Goal: Find specific page/section: Find specific page/section

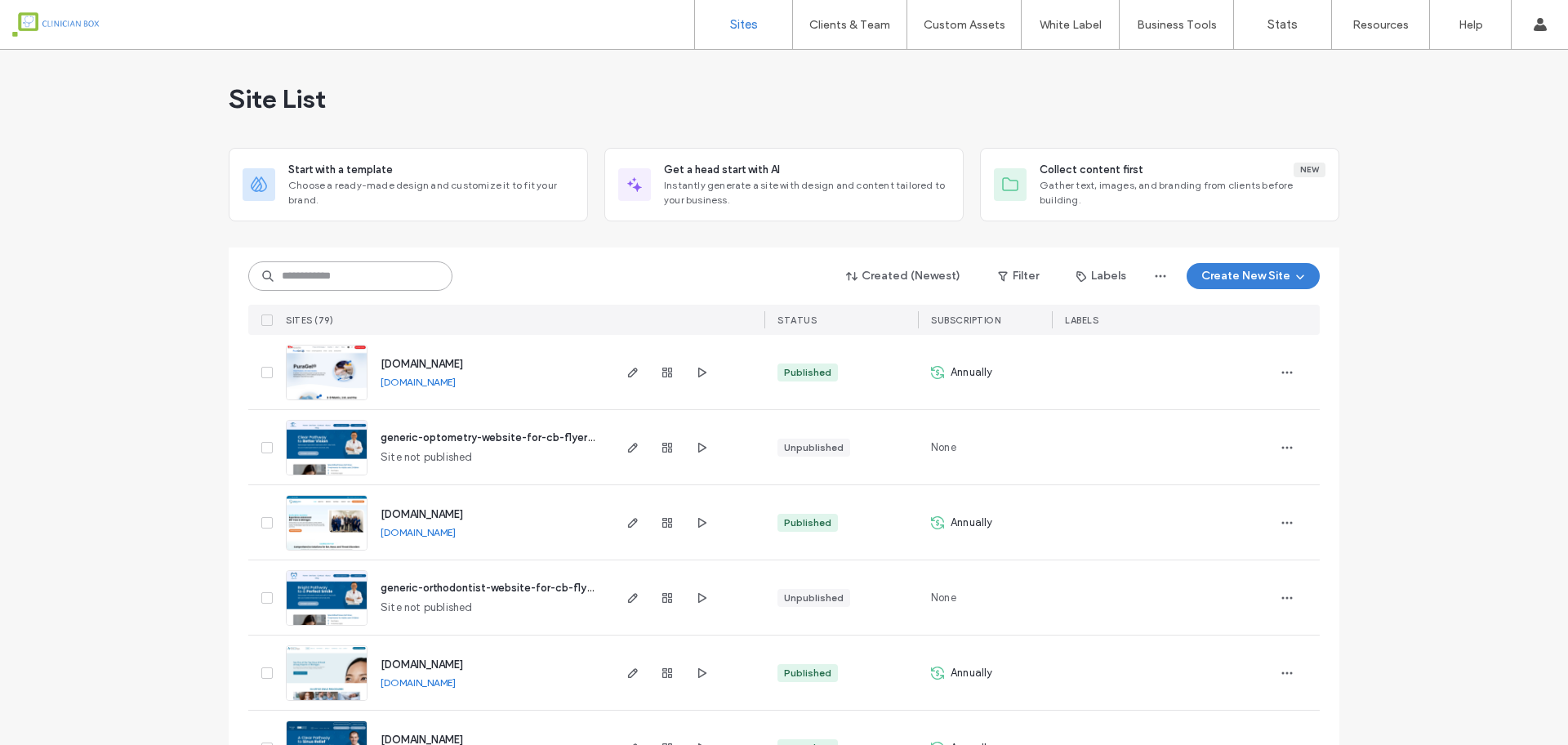
click at [384, 279] on input at bounding box center [350, 276] width 204 height 30
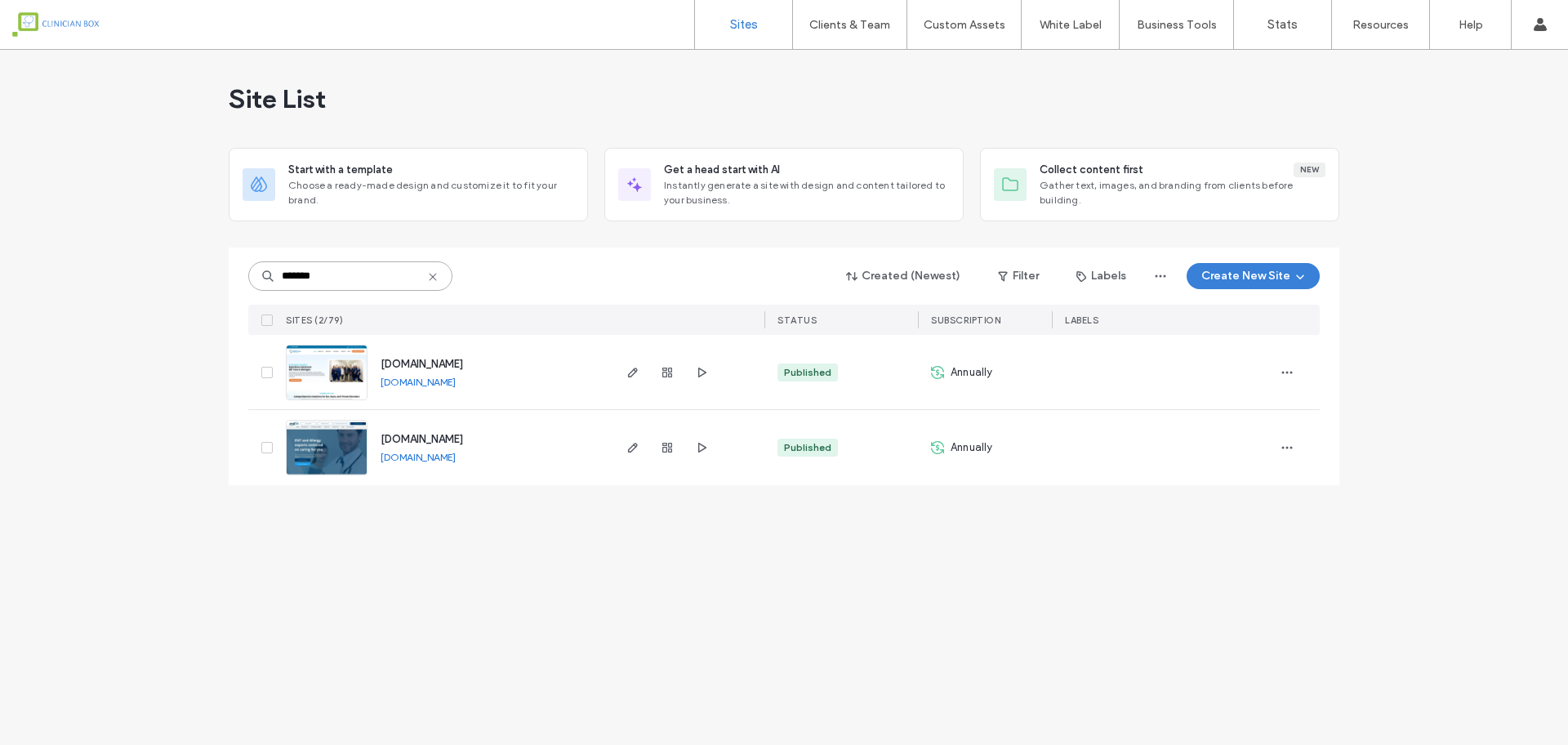
type input "*******"
click at [325, 447] on img at bounding box center [326, 477] width 80 height 111
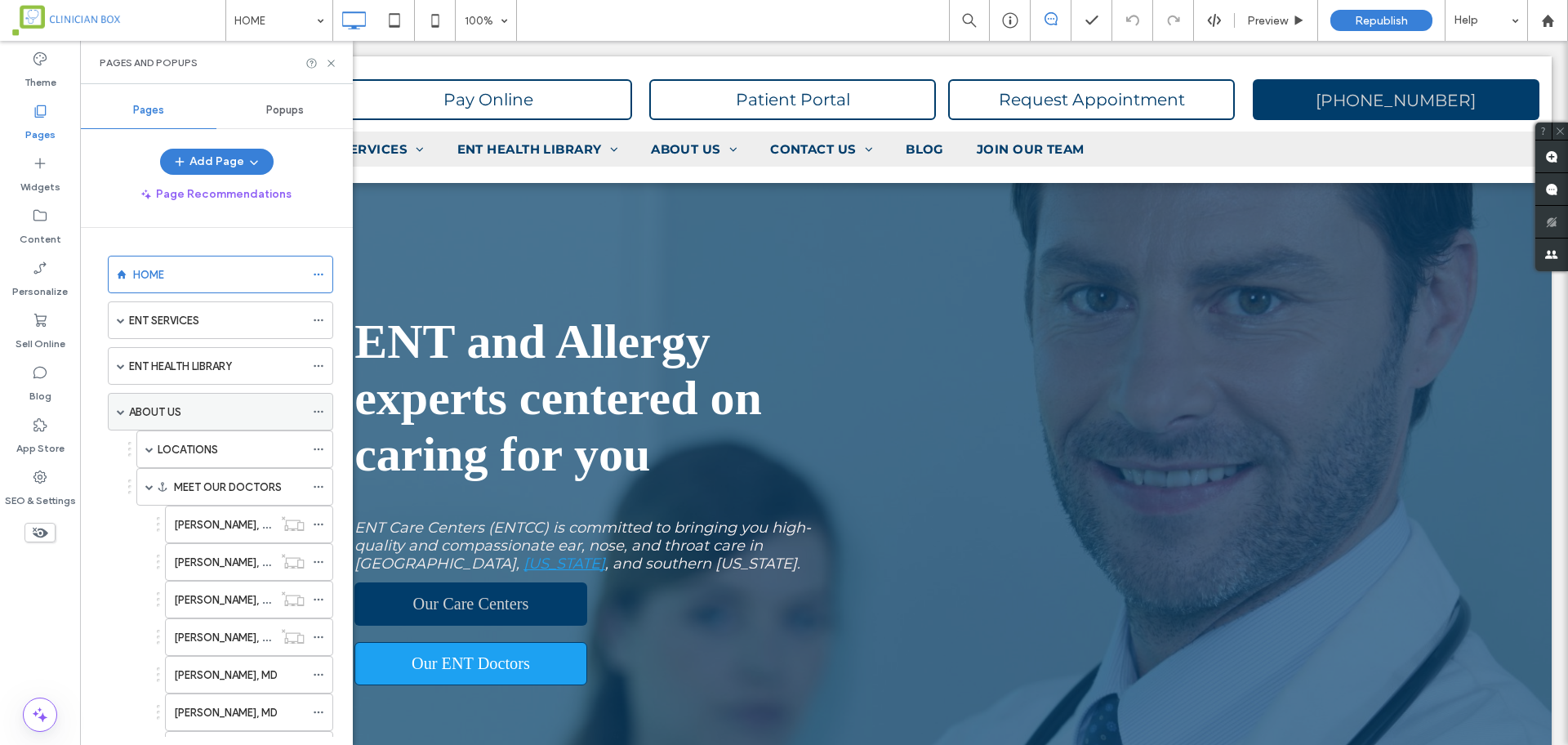
click at [261, 409] on div "ABOUT US" at bounding box center [217, 412] width 175 height 17
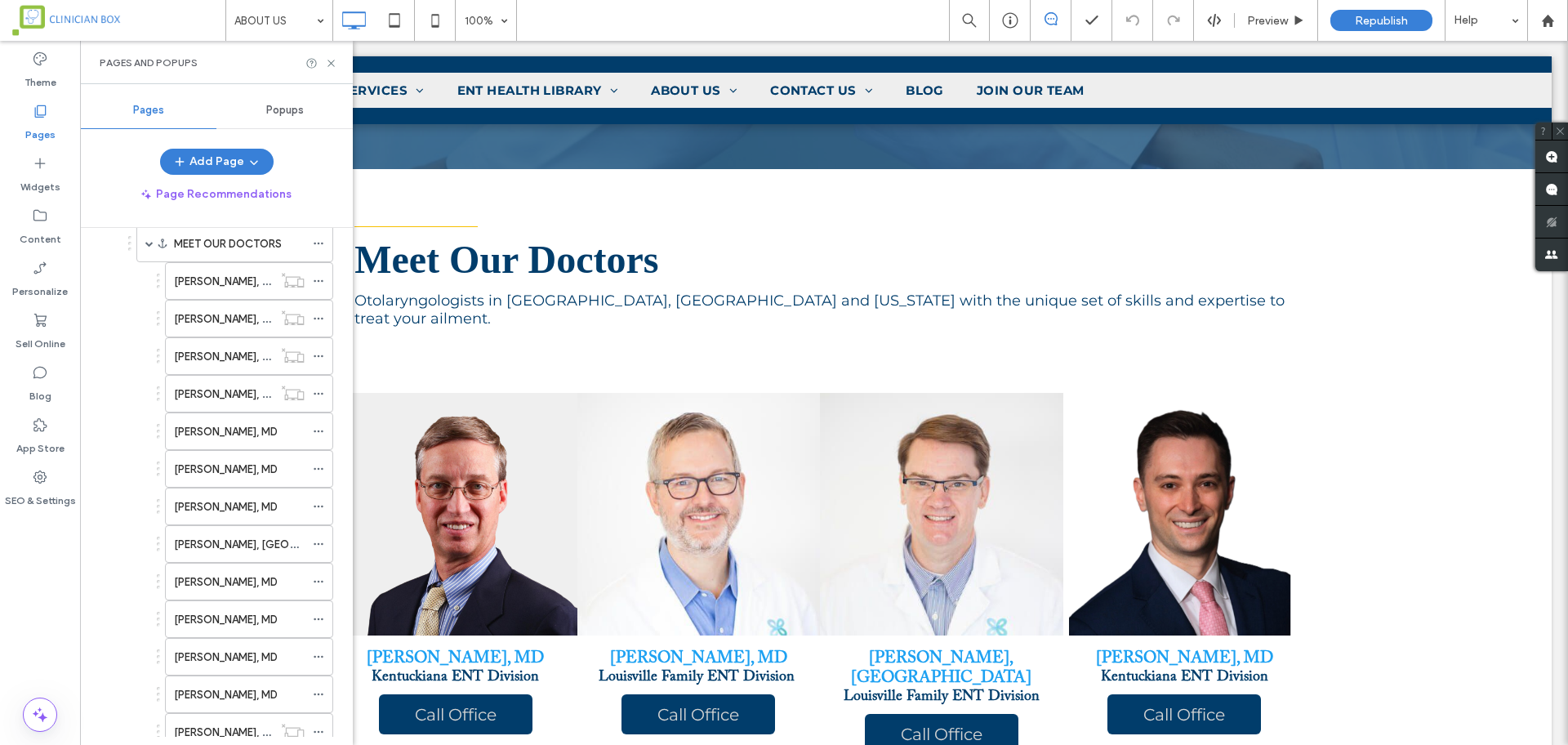
scroll to position [251, 0]
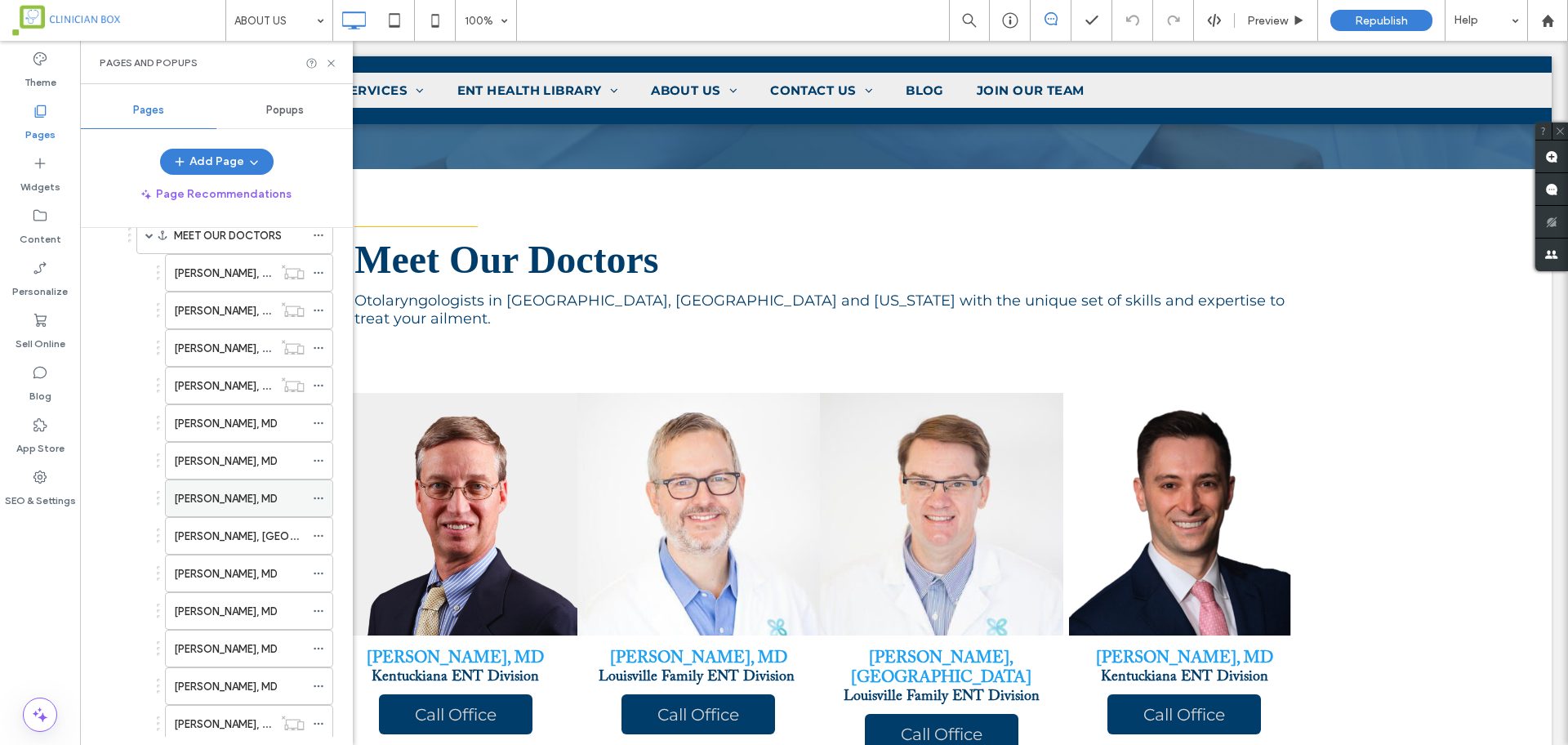
click at [215, 500] on label "[PERSON_NAME], MD" at bounding box center [225, 499] width 104 height 29
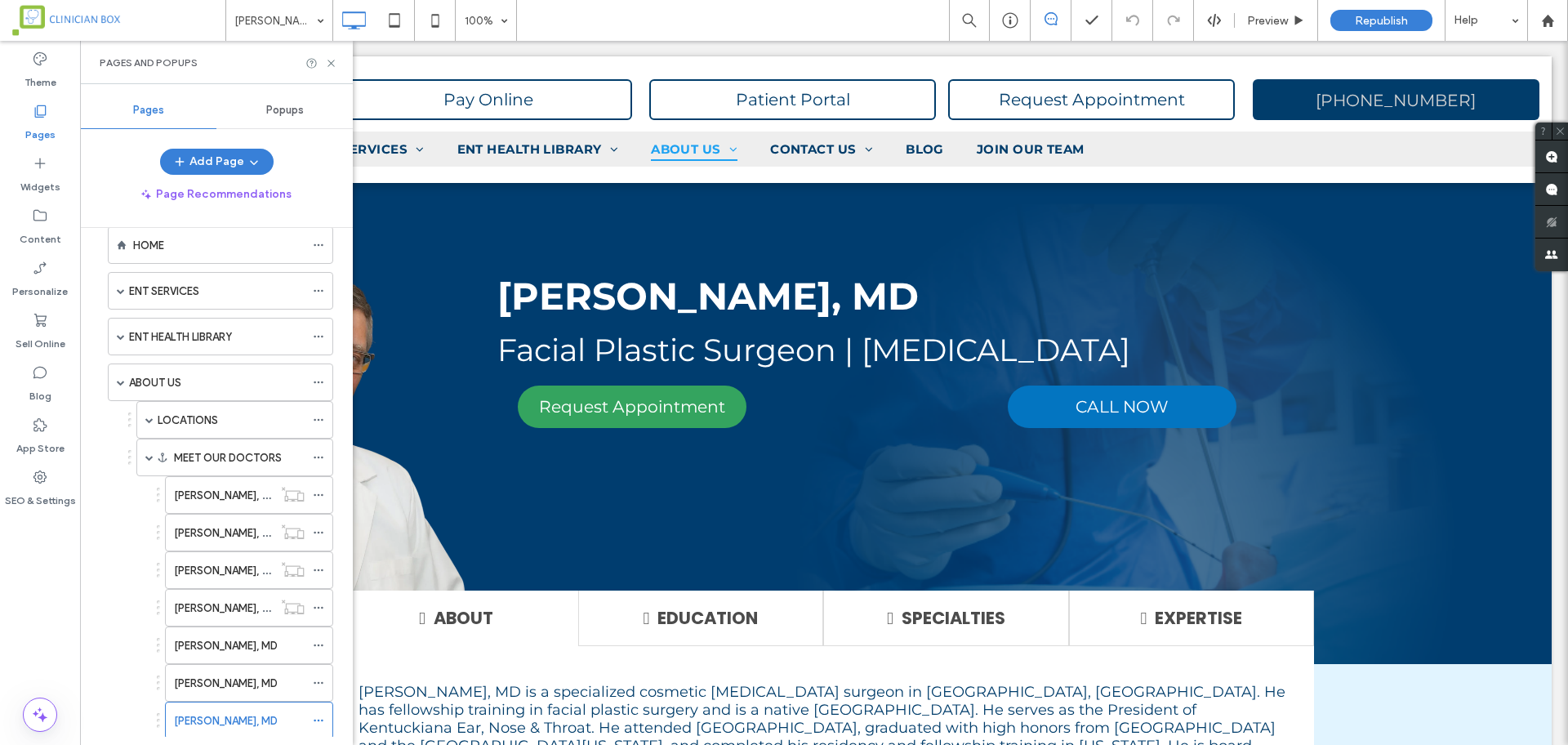
scroll to position [25, 0]
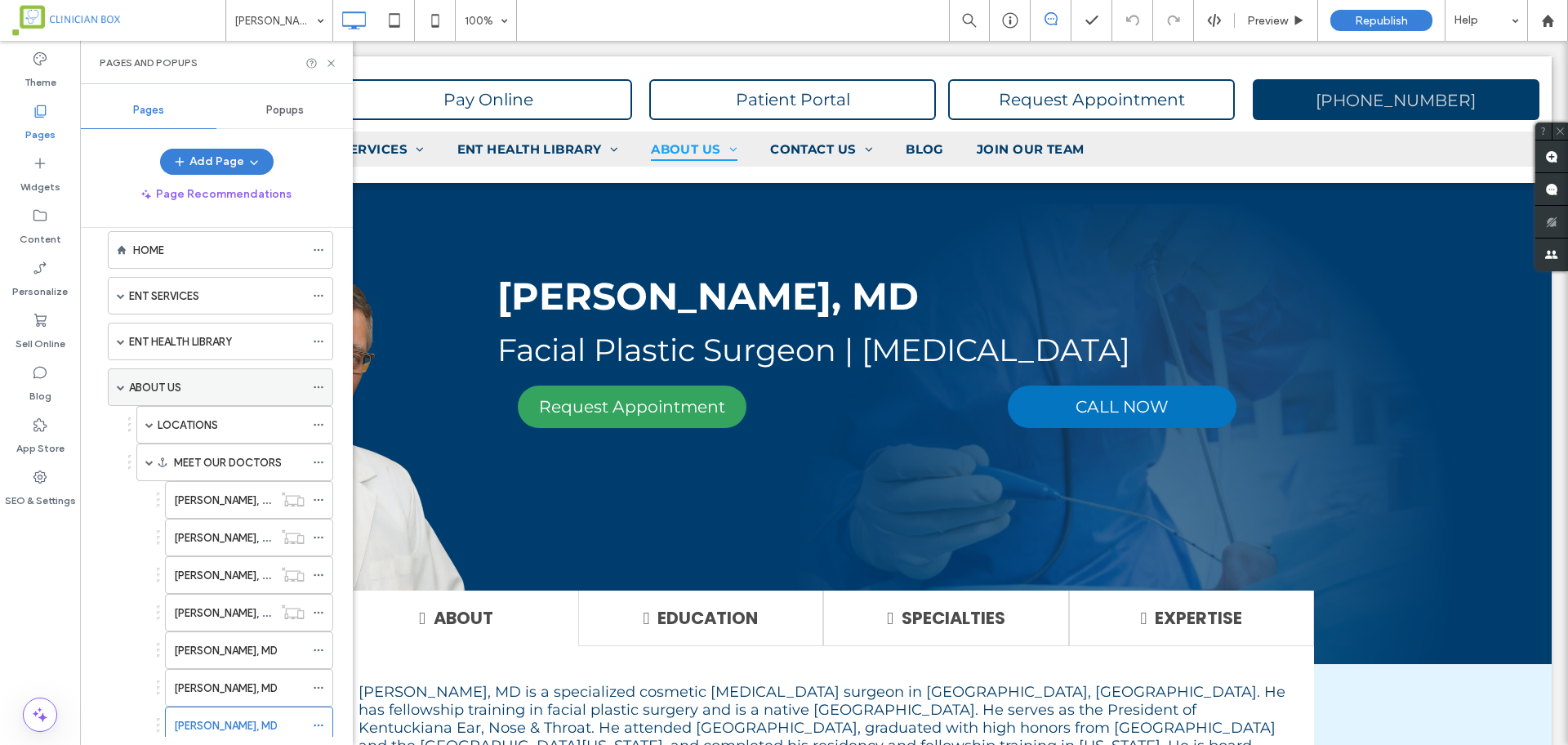
click at [185, 383] on div "ABOUT US" at bounding box center [217, 387] width 175 height 17
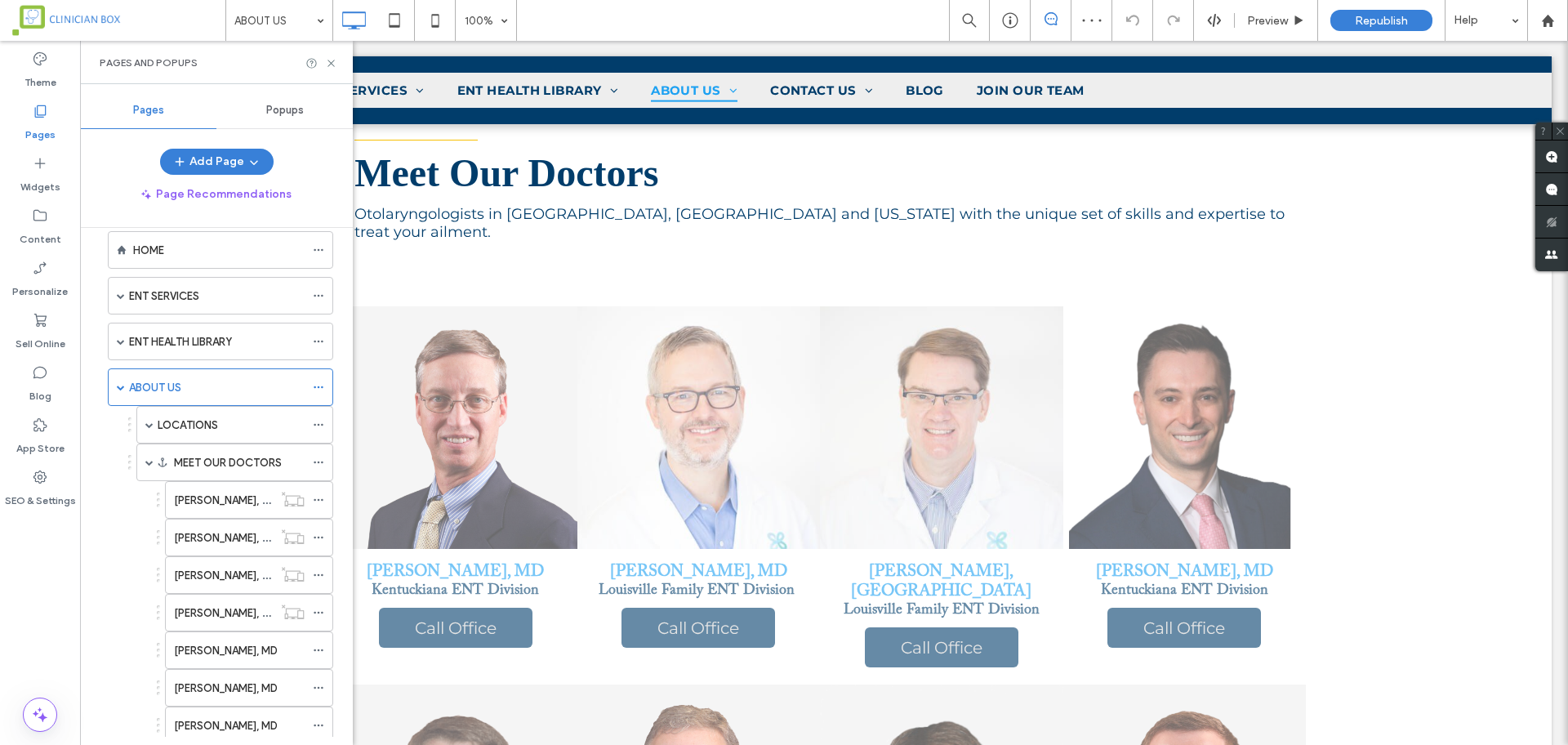
scroll to position [1487, 0]
